Goal: Use online tool/utility

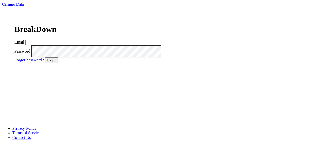
type input "[EMAIL_ADDRESS][DOMAIN_NAME]"
click at [59, 63] on button "Log In" at bounding box center [52, 60] width 14 height 5
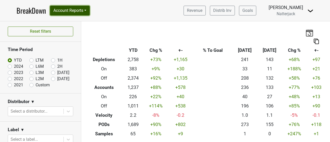
click at [89, 14] on button "Account Reports" at bounding box center [70, 11] width 40 height 10
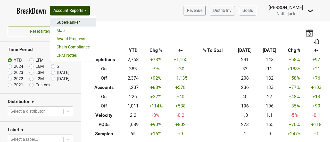
click at [84, 22] on link "SuperRanker" at bounding box center [73, 22] width 46 height 8
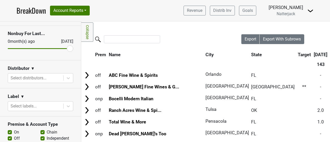
scroll to position [57, 0]
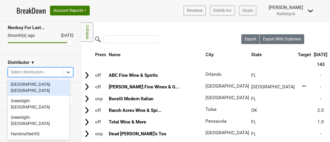
click at [66, 74] on icon at bounding box center [68, 72] width 5 height 5
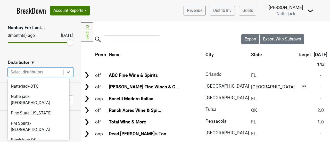
scroll to position [0, 0]
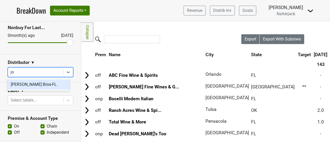
type input "j"
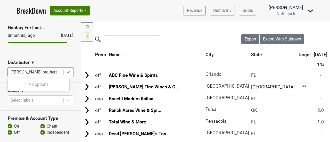
type input "johnson brothers Nevada"
